Goal: Check status: Check status

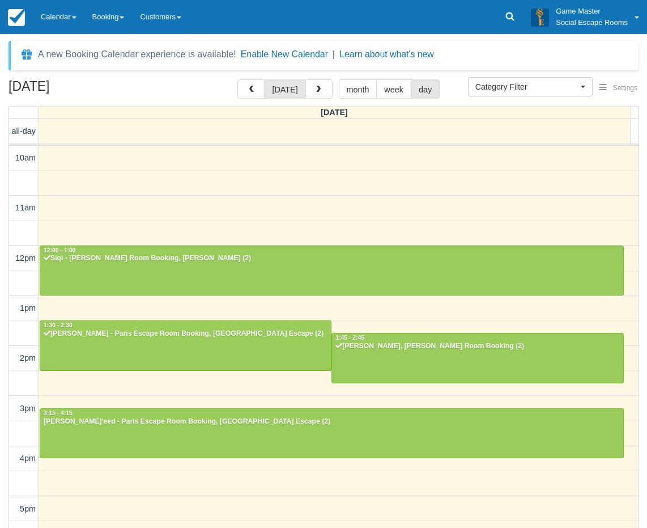
select select
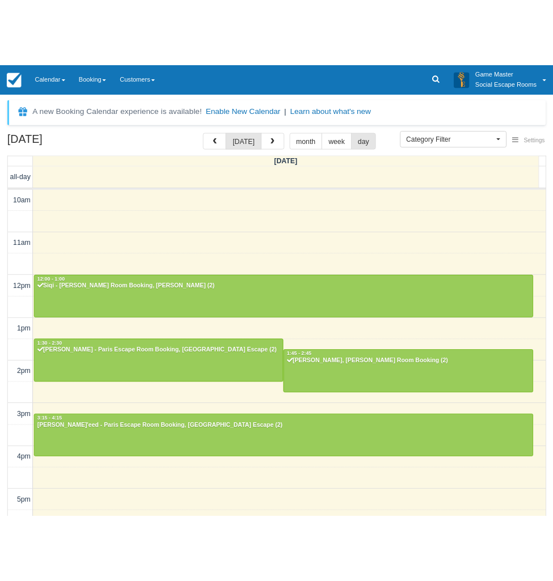
scroll to position [151, 0]
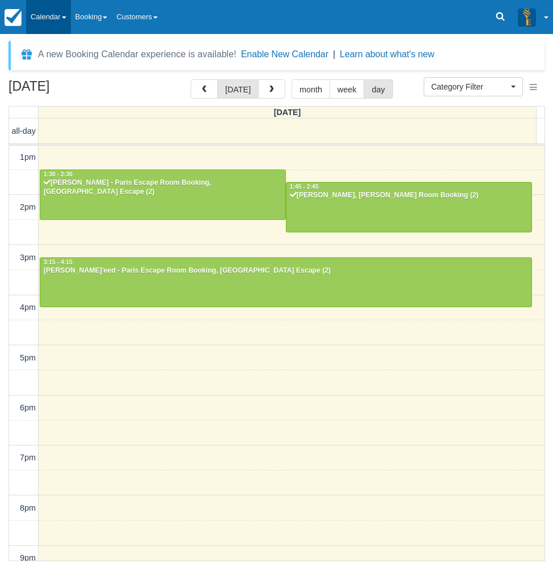
click at [55, 22] on link "Calendar" at bounding box center [48, 17] width 45 height 34
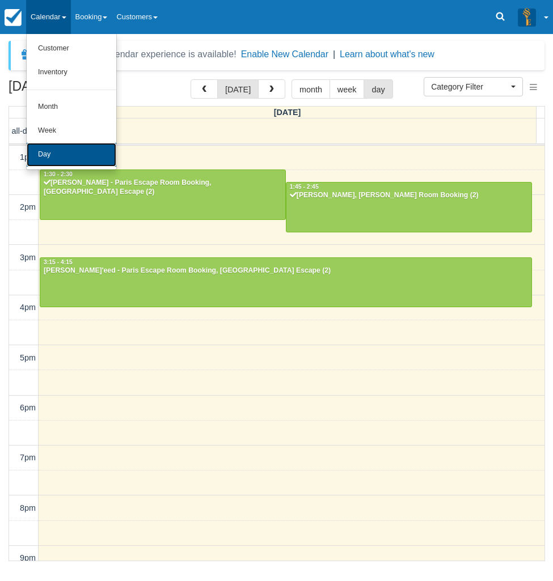
click at [59, 155] on link "Day" at bounding box center [72, 155] width 90 height 24
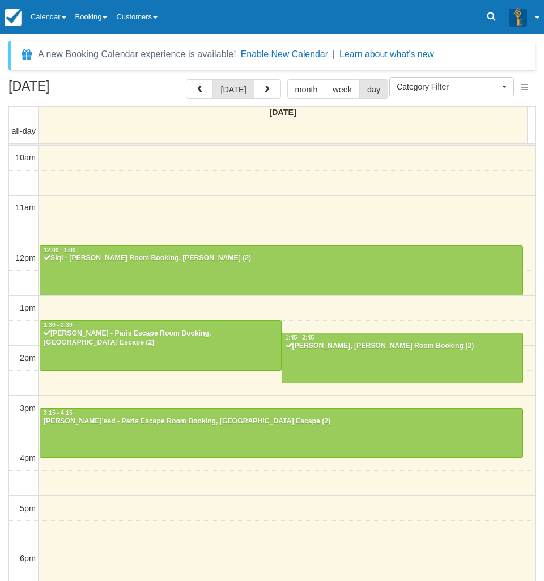
select select
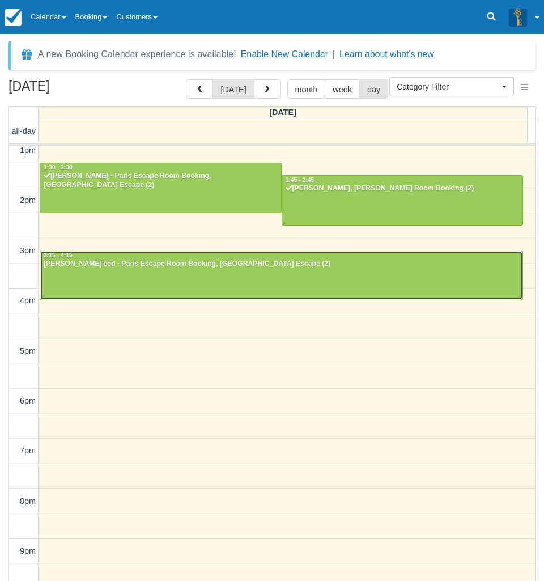
click at [278, 282] on div at bounding box center [281, 275] width 482 height 49
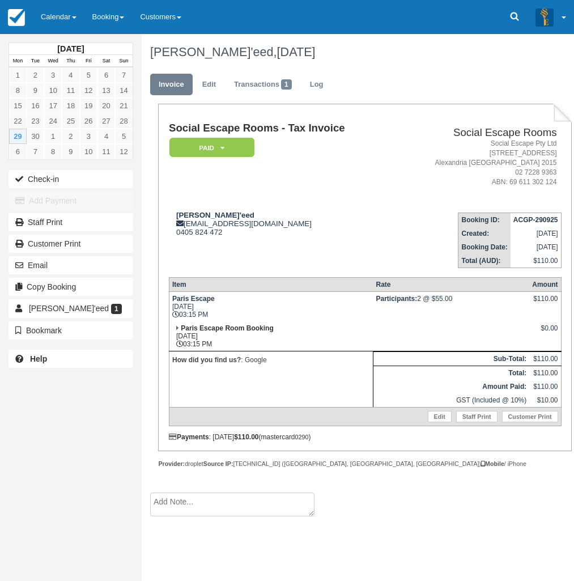
click at [290, 258] on td "[PERSON_NAME]'eed [EMAIL_ADDRESS][DOMAIN_NAME] 0405 824 472" at bounding box center [281, 235] width 225 height 65
drag, startPoint x: 222, startPoint y: 210, endPoint x: 172, endPoint y: 217, distance: 50.3
click at [172, 217] on div "[PERSON_NAME]'eed [EMAIL_ADDRESS][DOMAIN_NAME] 0405 824 472" at bounding box center [281, 224] width 225 height 26
copy strong "[PERSON_NAME]'eed"
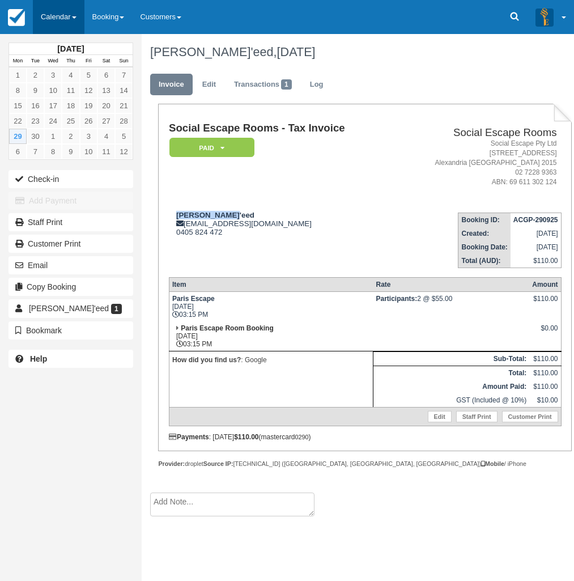
click at [59, 19] on link "Calendar" at bounding box center [59, 17] width 52 height 34
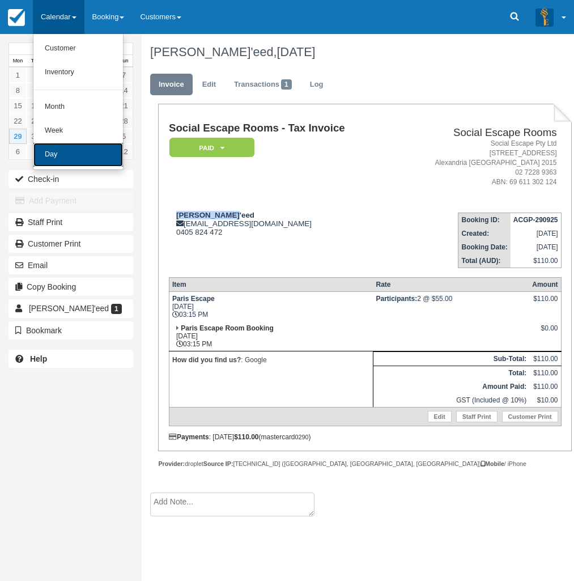
click at [61, 161] on link "Day" at bounding box center [78, 155] width 90 height 24
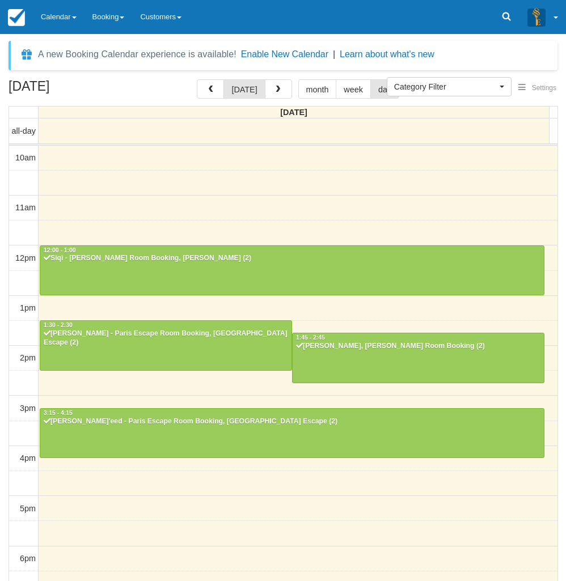
select select
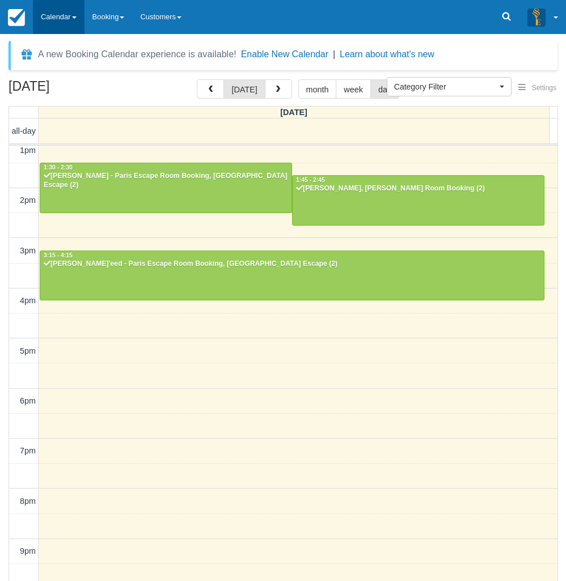
click at [59, 23] on link "Calendar" at bounding box center [59, 17] width 52 height 34
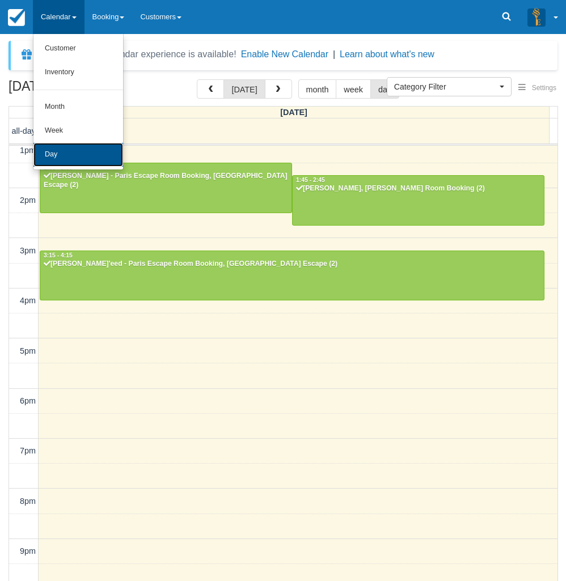
click at [61, 159] on link "Day" at bounding box center [78, 155] width 90 height 24
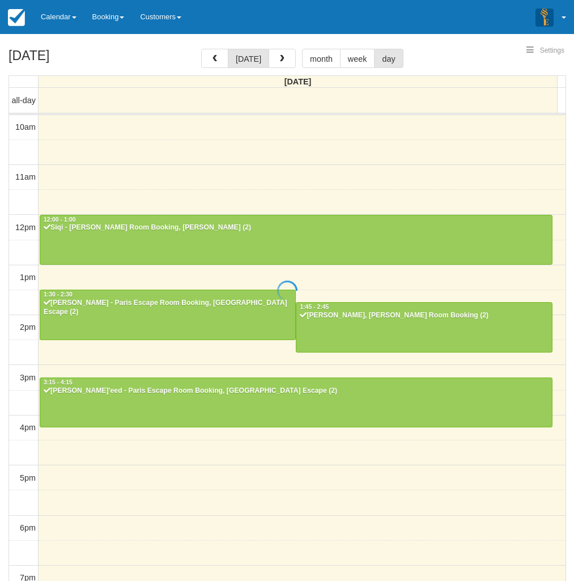
select select
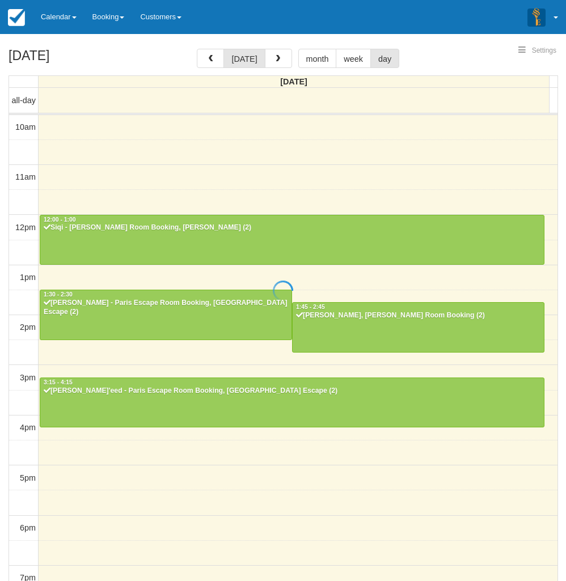
scroll to position [158, 0]
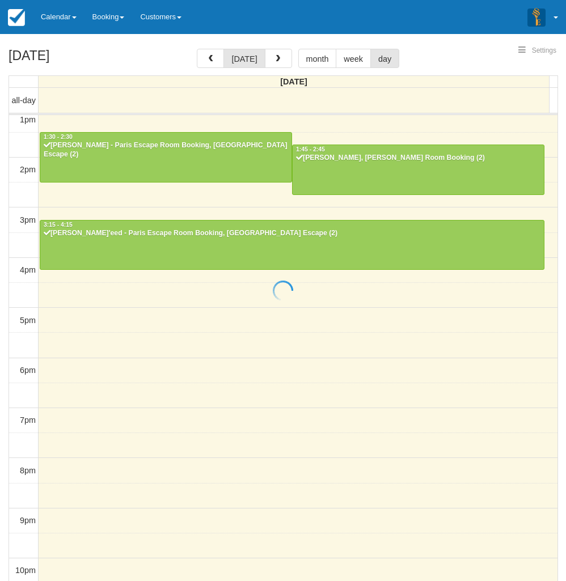
select select
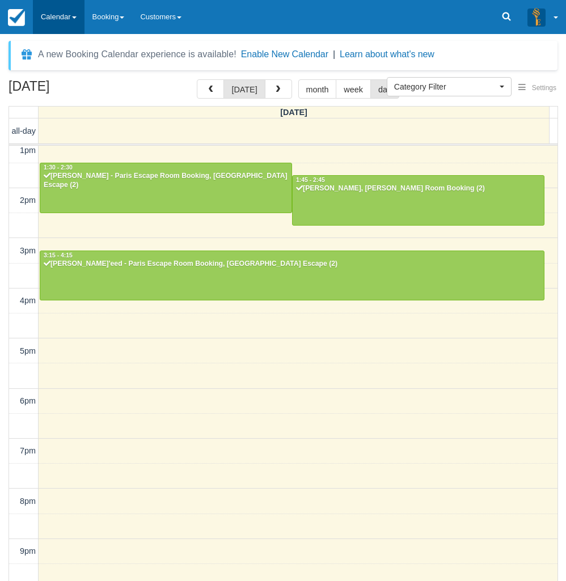
click at [78, 22] on link "Calendar" at bounding box center [59, 17] width 52 height 34
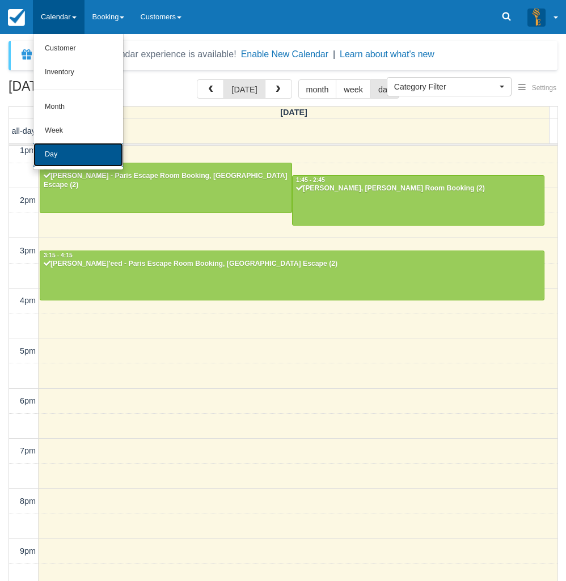
click at [57, 150] on link "Day" at bounding box center [78, 155] width 90 height 24
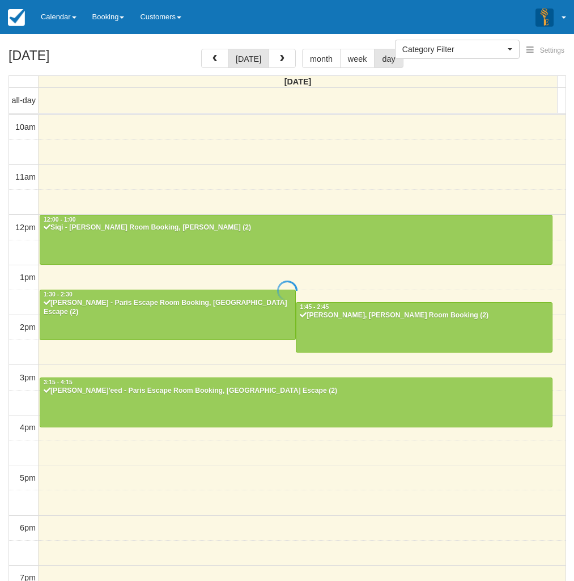
select select
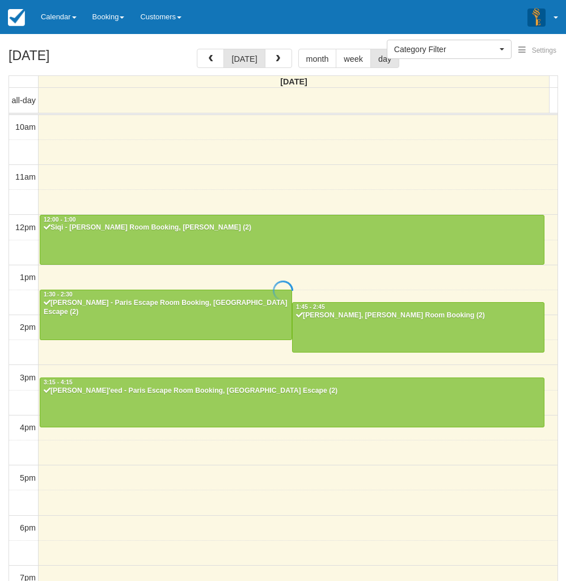
scroll to position [158, 0]
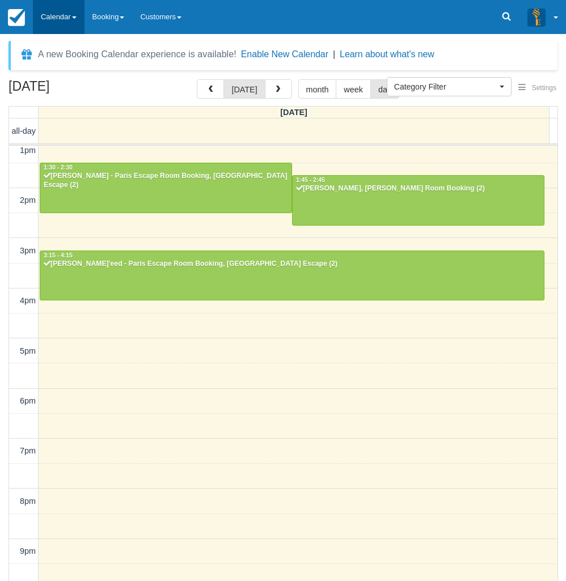
click at [65, 24] on link "Calendar" at bounding box center [59, 17] width 52 height 34
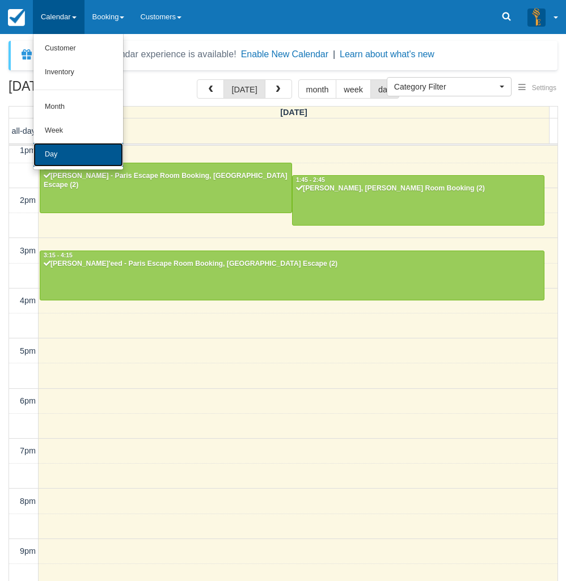
click at [62, 149] on link "Day" at bounding box center [78, 155] width 90 height 24
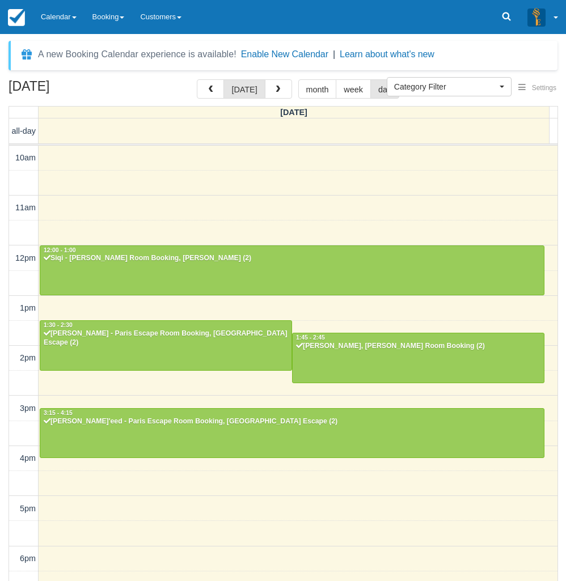
select select
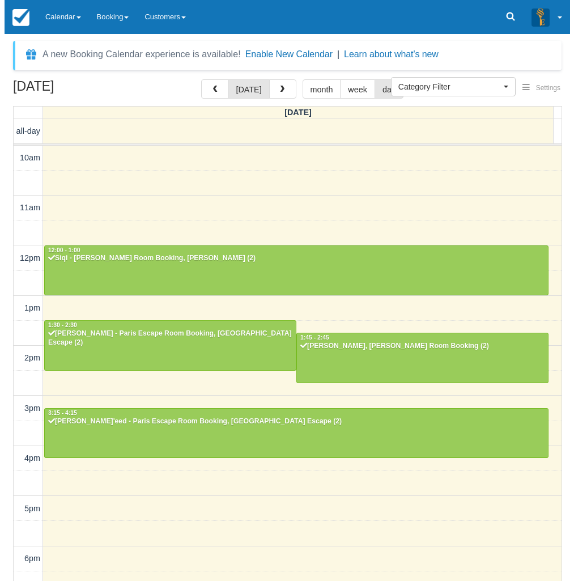
scroll to position [158, 0]
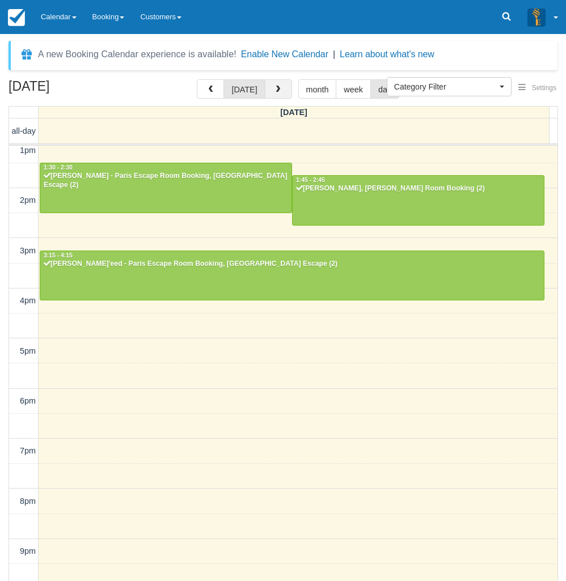
click at [278, 95] on button "button" at bounding box center [278, 88] width 27 height 19
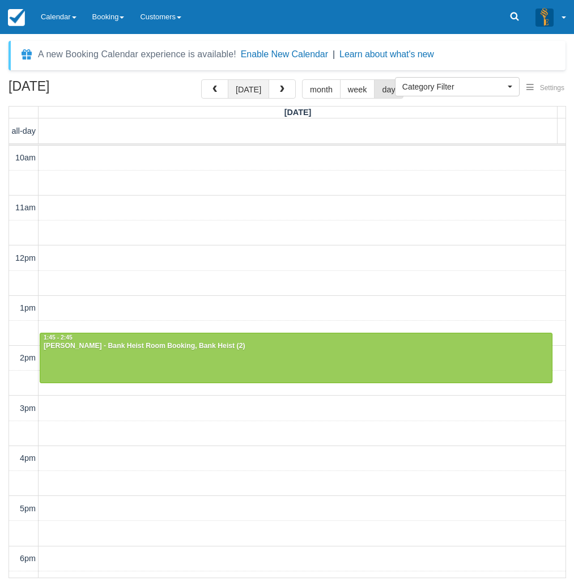
click at [248, 94] on button "[DATE]" at bounding box center [248, 88] width 41 height 19
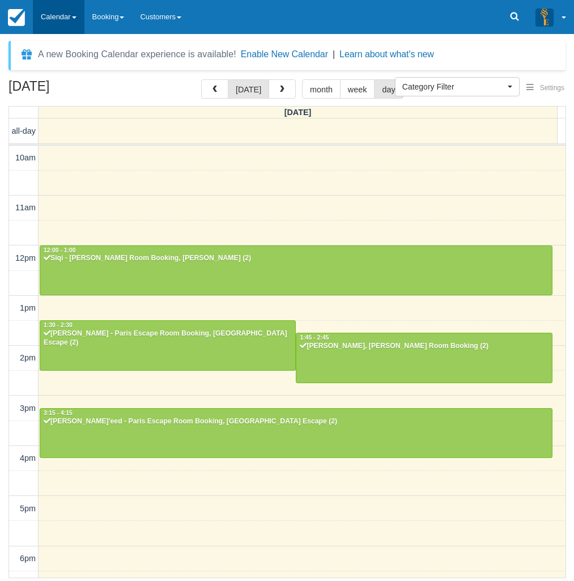
click at [52, 24] on link "Calendar" at bounding box center [59, 17] width 52 height 34
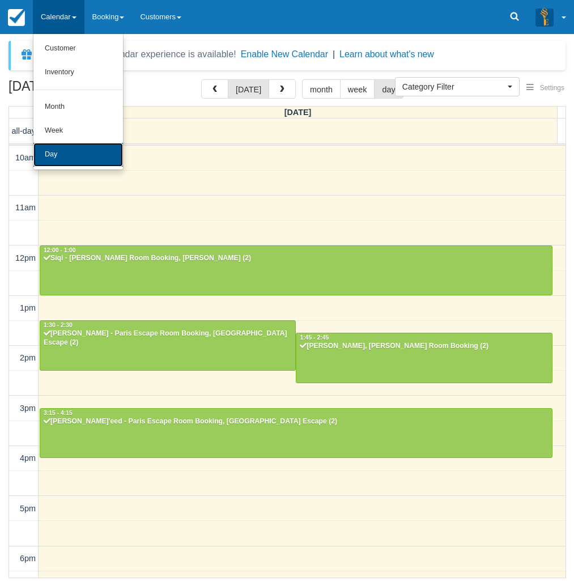
click at [47, 146] on link "Day" at bounding box center [78, 155] width 90 height 24
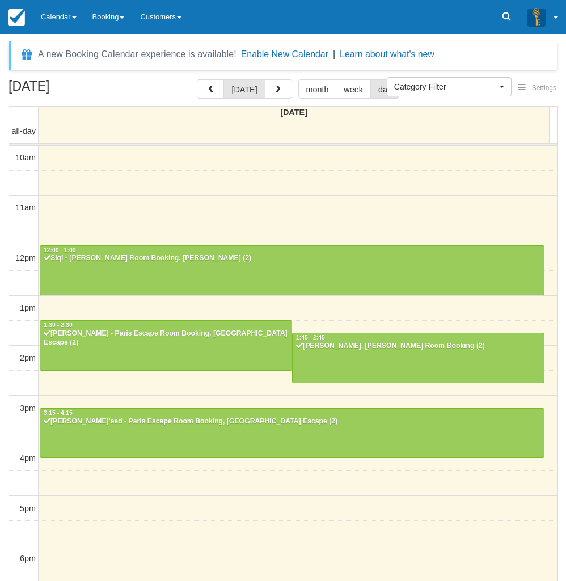
select select
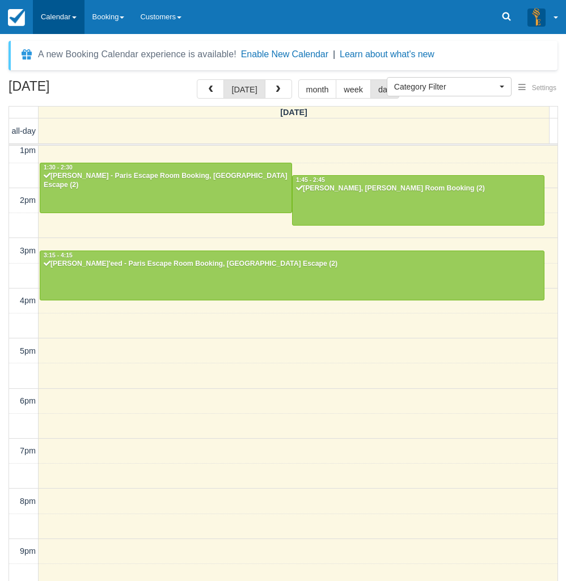
click at [52, 22] on link "Calendar" at bounding box center [59, 17] width 52 height 34
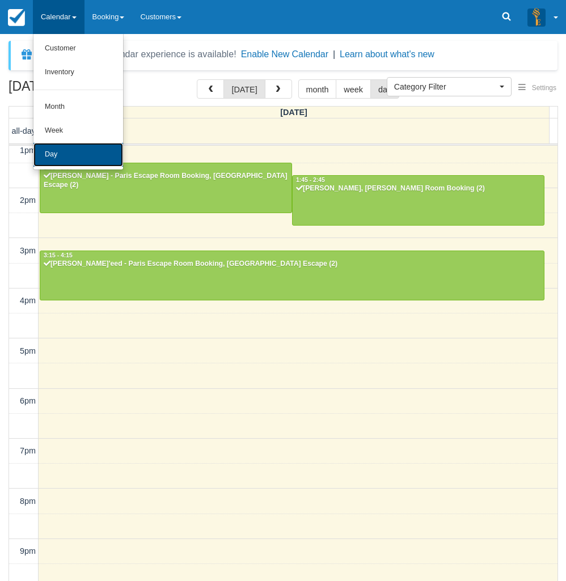
click at [73, 153] on link "Day" at bounding box center [78, 155] width 90 height 24
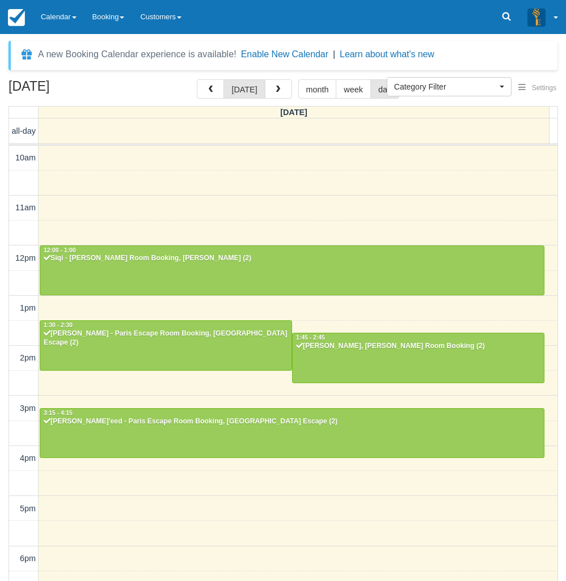
select select
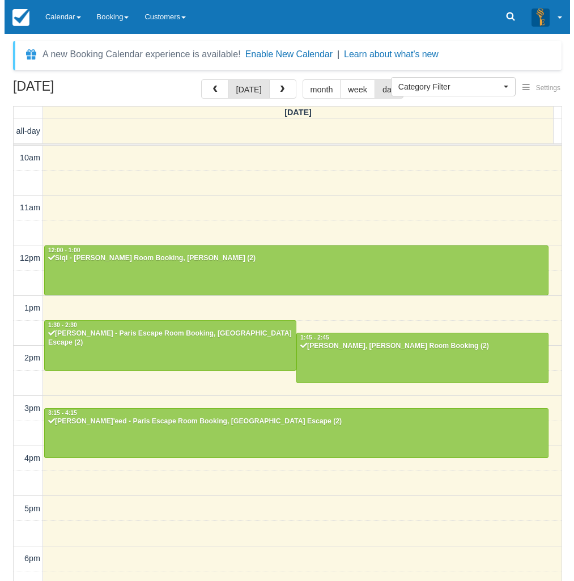
scroll to position [158, 0]
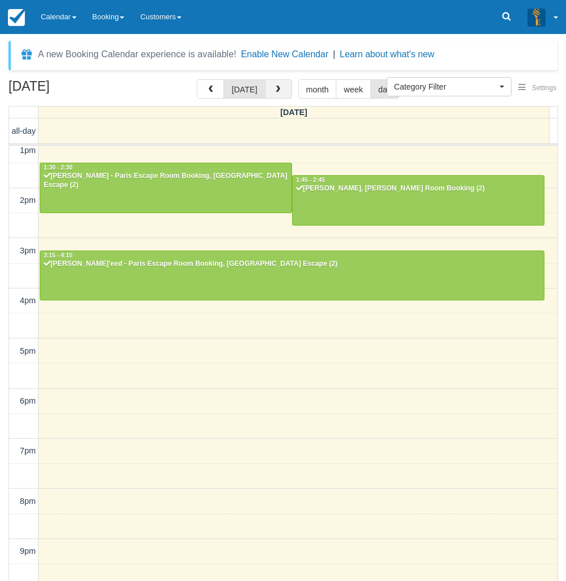
click at [275, 89] on span "button" at bounding box center [278, 90] width 8 height 8
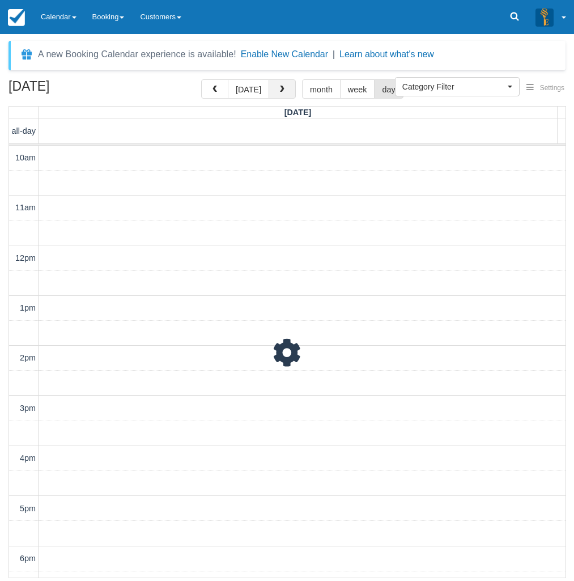
scroll to position [194, 0]
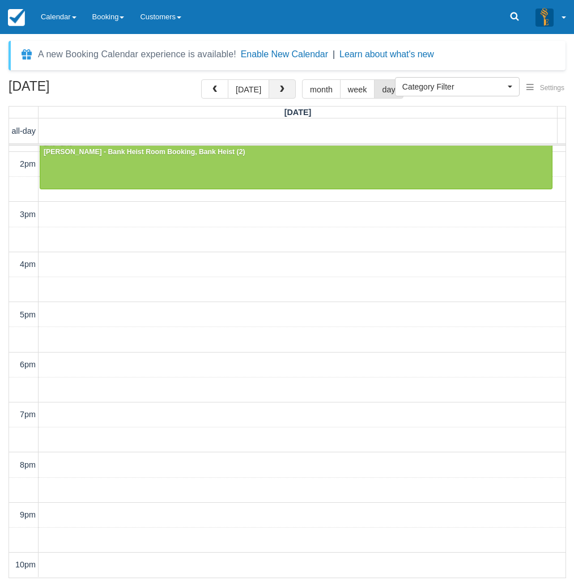
click at [278, 89] on span "button" at bounding box center [282, 90] width 8 height 8
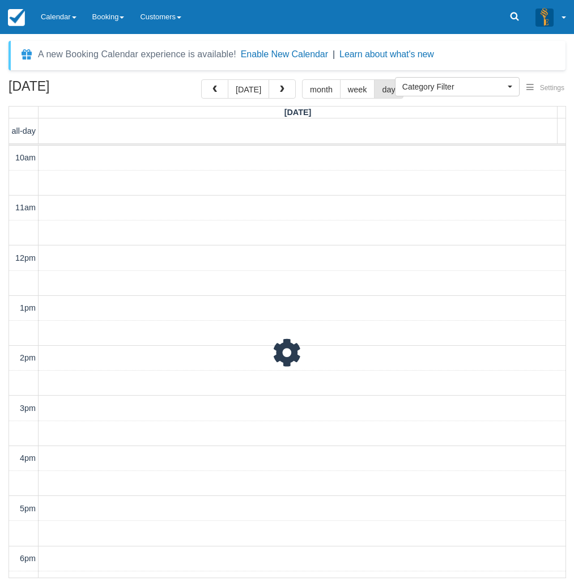
scroll to position [194, 0]
click at [217, 96] on button "button" at bounding box center [214, 88] width 27 height 19
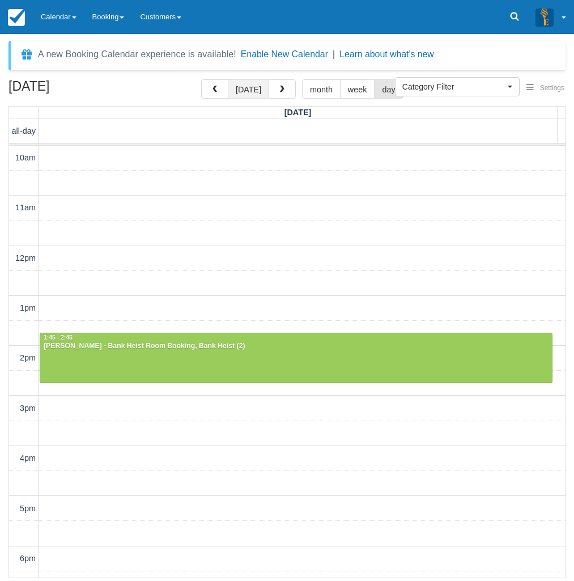
click at [244, 90] on button "[DATE]" at bounding box center [248, 88] width 41 height 19
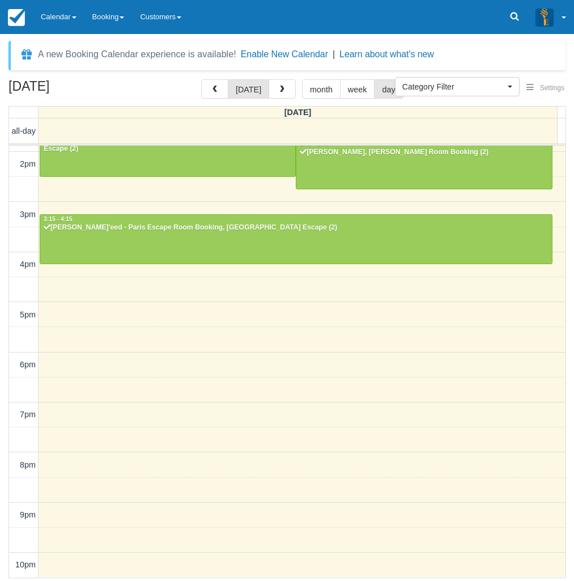
click at [173, 92] on div "[DATE] [DATE] month week day" at bounding box center [287, 91] width 557 height 24
